Goal: Task Accomplishment & Management: Manage account settings

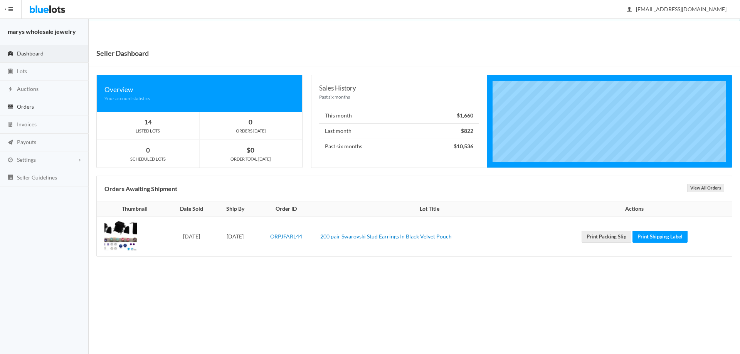
click at [35, 104] on link "Orders" at bounding box center [44, 107] width 89 height 18
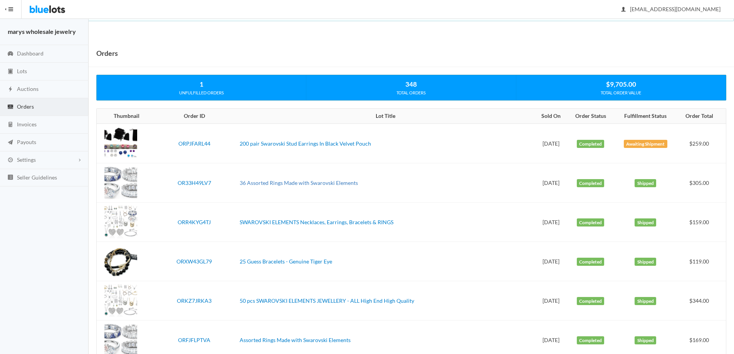
click at [292, 182] on link "36 Assorted Rings Made with Swarovski Elements" at bounding box center [299, 183] width 118 height 7
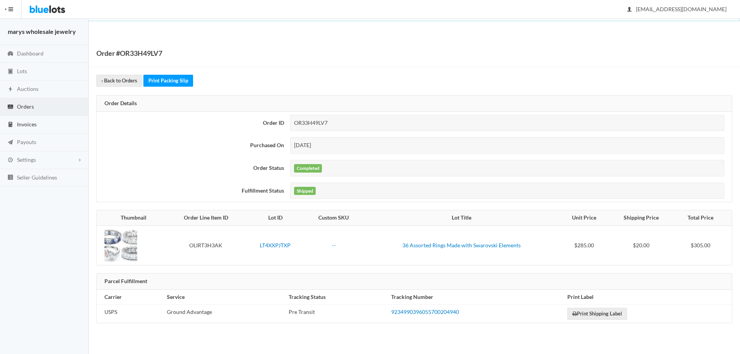
click at [30, 128] on link "Invoices" at bounding box center [44, 125] width 89 height 18
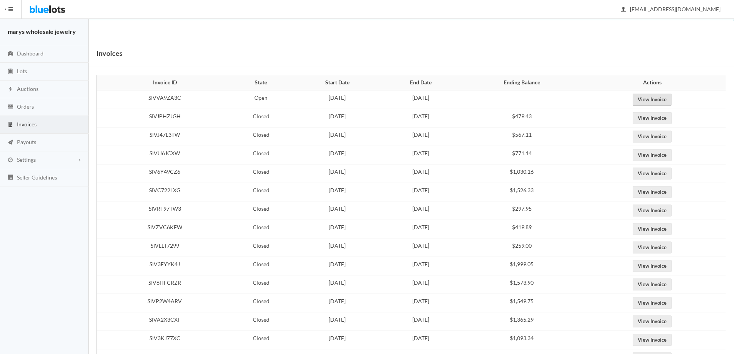
click at [671, 97] on link "View Invoice" at bounding box center [652, 100] width 39 height 12
